Goal: Task Accomplishment & Management: Use online tool/utility

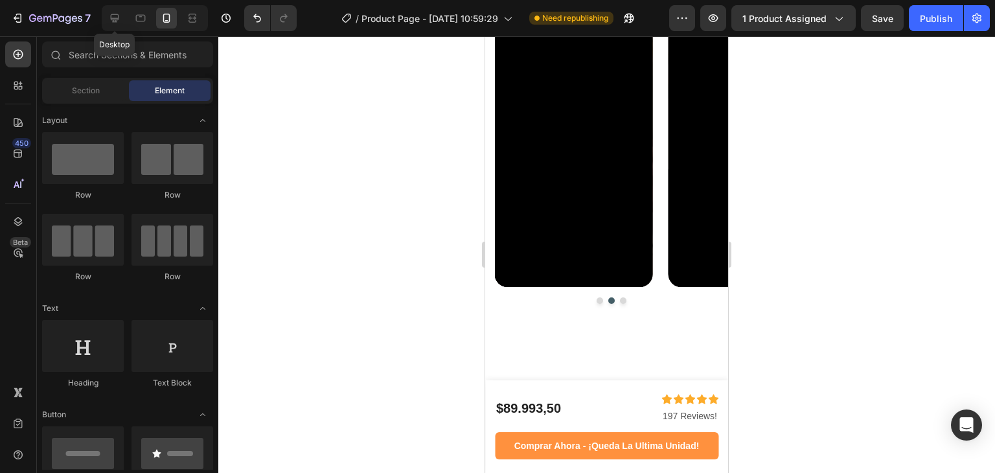
scroll to position [1288, 0]
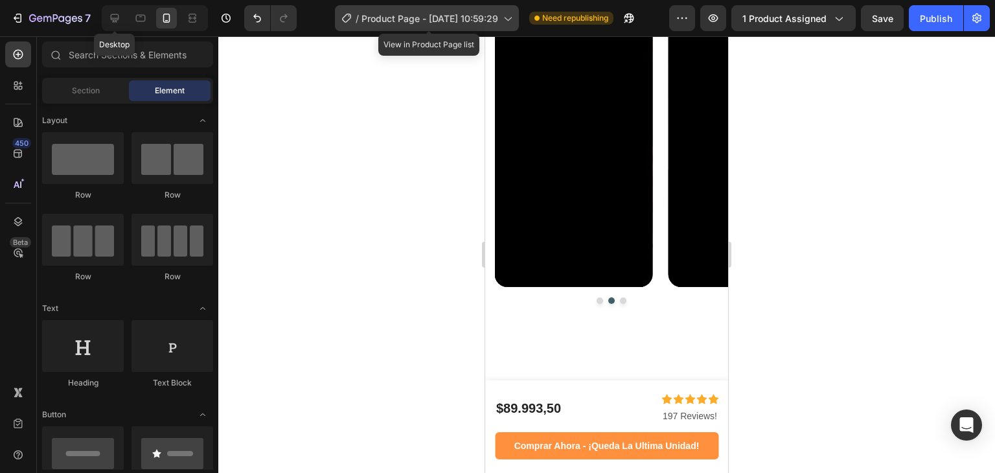
click at [402, 14] on span "Product Page - [DATE] 10:59:29" at bounding box center [430, 19] width 137 height 14
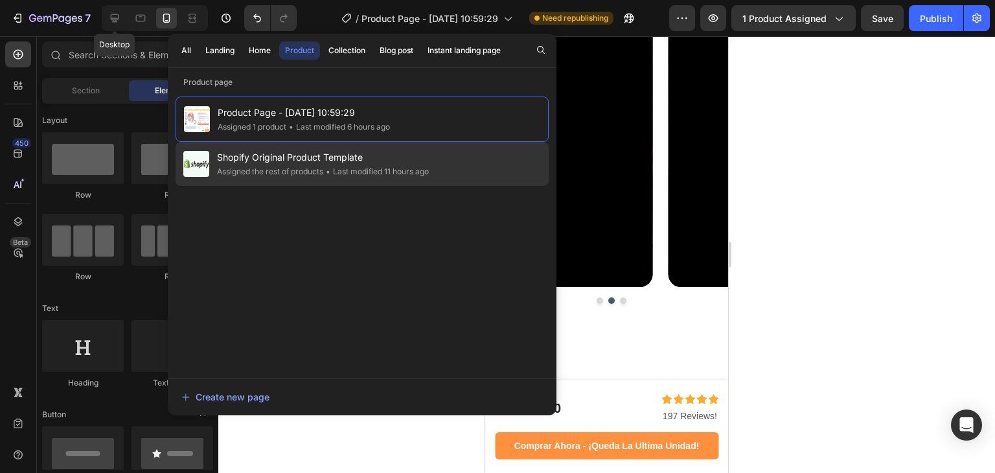
click at [334, 161] on span "Shopify Original Product Template" at bounding box center [323, 158] width 212 height 16
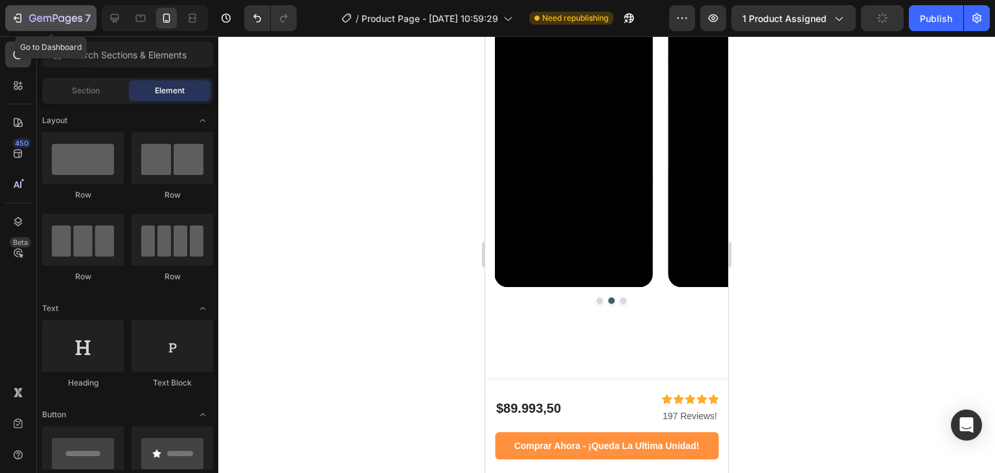
click at [62, 19] on icon "button" at bounding box center [55, 19] width 53 height 11
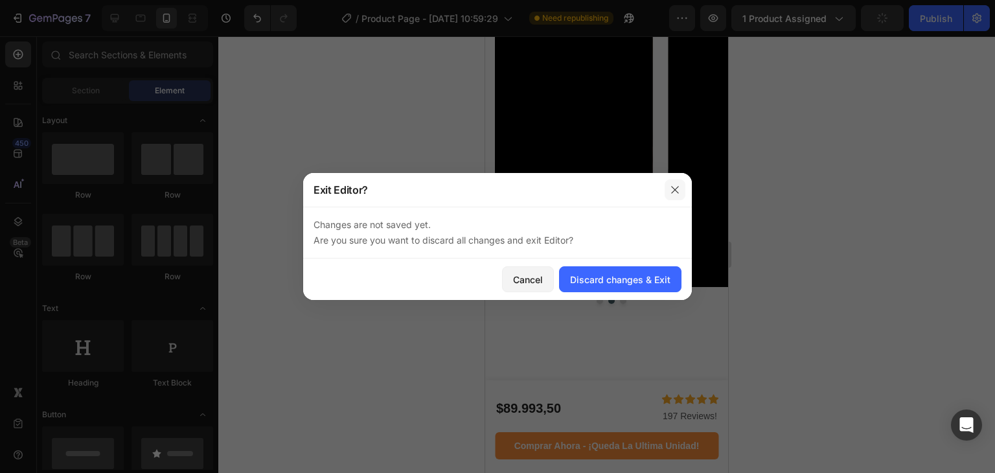
click at [678, 194] on icon "button" at bounding box center [675, 190] width 10 height 10
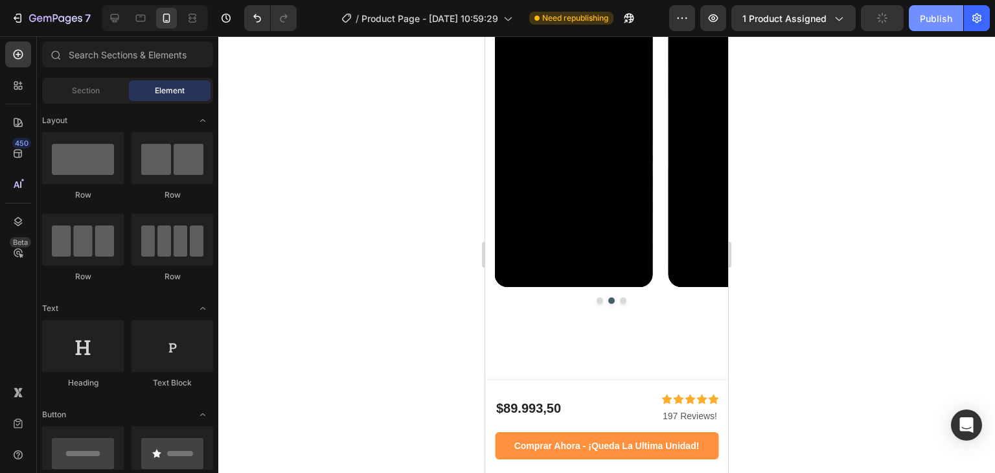
click at [929, 12] on div "Publish" at bounding box center [936, 19] width 32 height 14
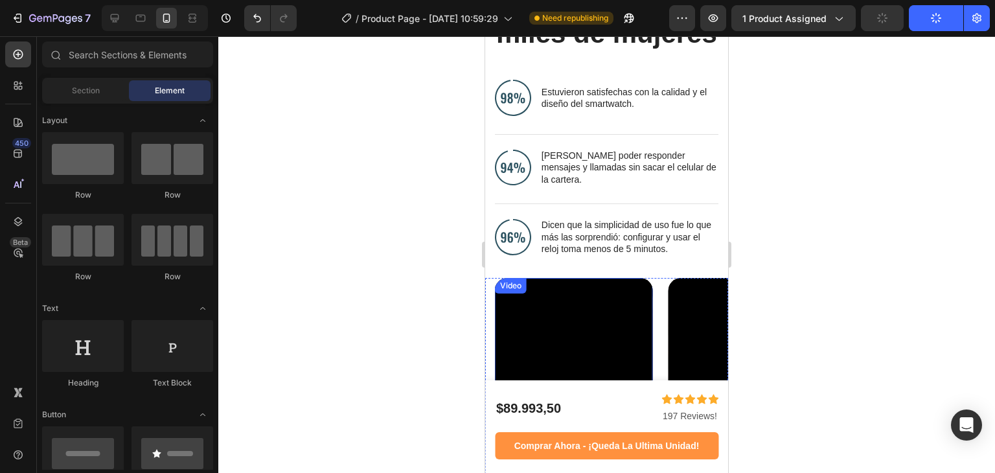
scroll to position [819, 0]
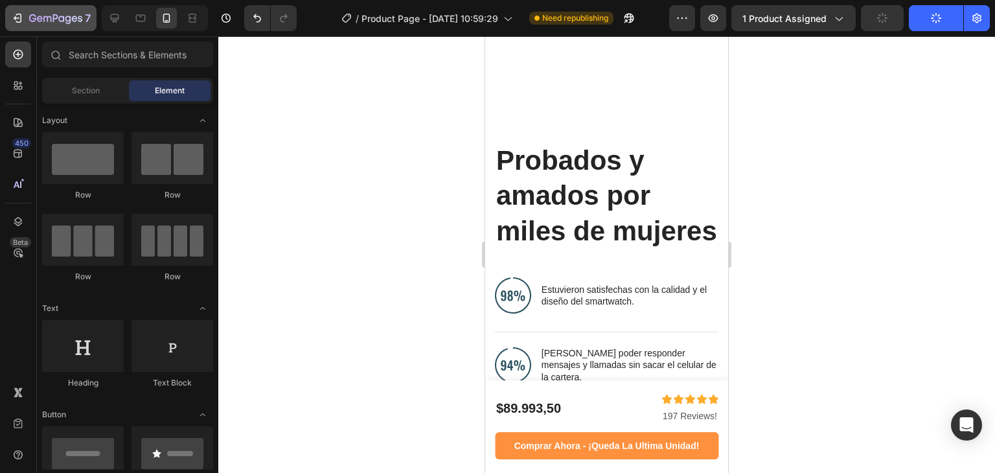
click at [31, 21] on icon "button" at bounding box center [32, 18] width 7 height 8
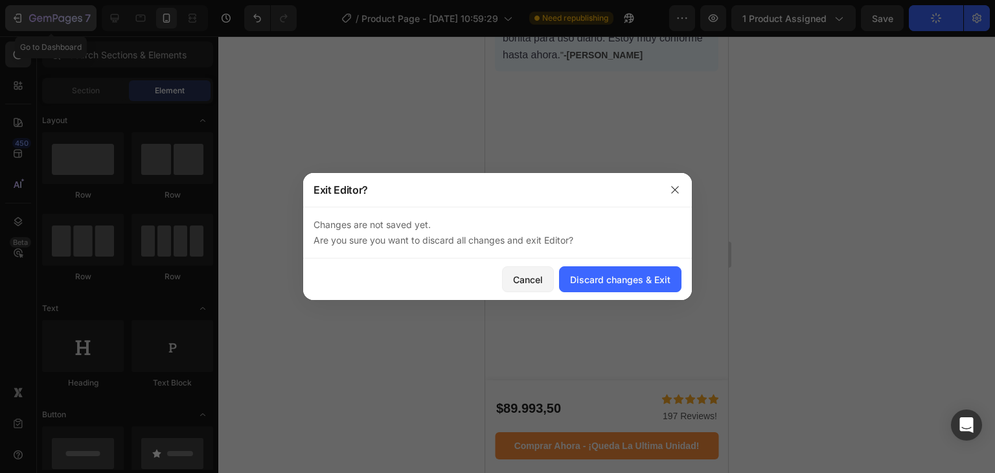
scroll to position [0, 0]
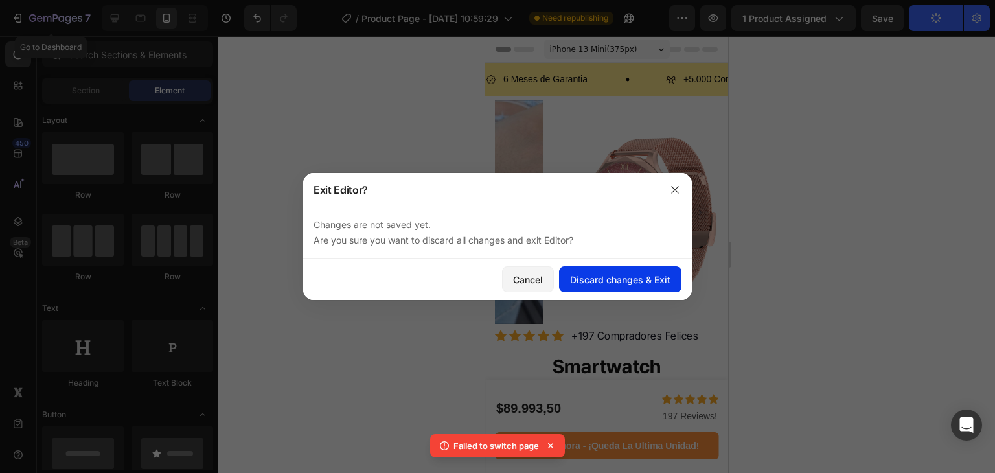
click at [627, 273] on div "Discard changes & Exit" at bounding box center [620, 280] width 100 height 14
